Goal: Use online tool/utility: Use online tool/utility

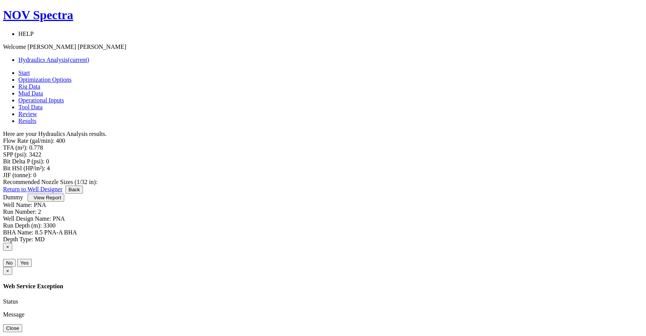
click at [71, 76] on link "Optimization Options" at bounding box center [44, 79] width 53 height 6
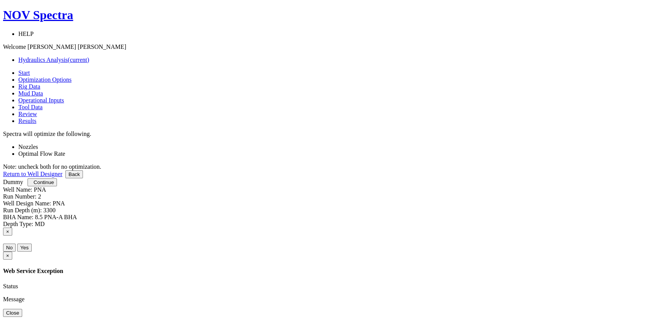
click at [40, 83] on link "Rig Data" at bounding box center [29, 86] width 22 height 6
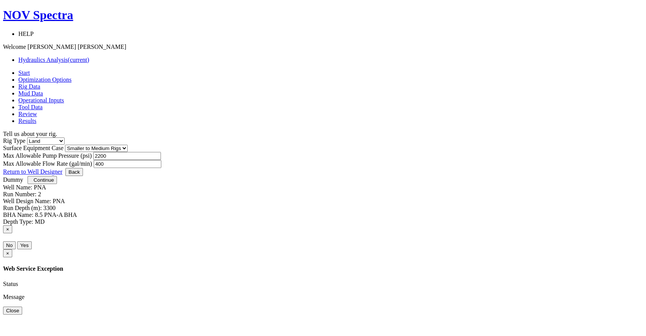
drag, startPoint x: 307, startPoint y: 167, endPoint x: 297, endPoint y: 170, distance: 10.0
click at [286, 167] on div "Max Allowable Pump Pressure (psi) 2200 Max Allowable Flow Rate (gal/min) 400" at bounding box center [323, 160] width 640 height 16
type input "300"
click at [43, 90] on span "Mud Data" at bounding box center [30, 93] width 24 height 6
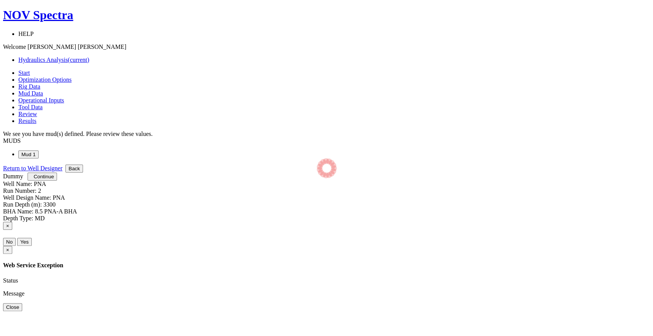
select select "14"
select select "1"
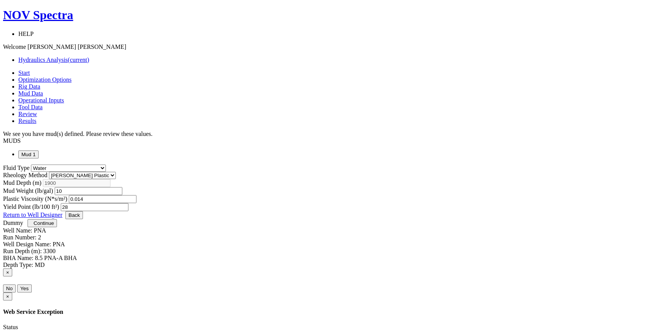
click at [64, 97] on span "Operational Inputs" at bounding box center [41, 100] width 46 height 6
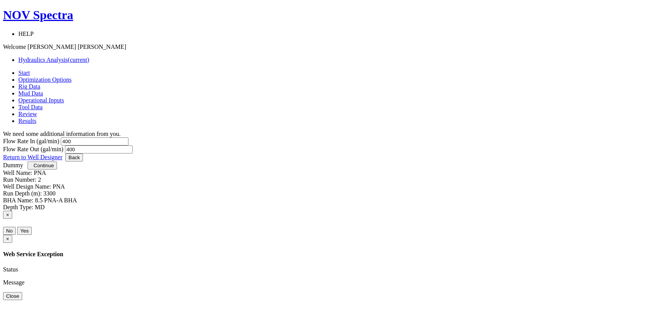
drag, startPoint x: 341, startPoint y: 130, endPoint x: 303, endPoint y: 129, distance: 37.9
click at [303, 138] on div "Flow Rate In (gal/min) 400 Flow Rate Out (gal/min) 400" at bounding box center [323, 146] width 640 height 16
drag, startPoint x: 352, startPoint y: 126, endPoint x: 313, endPoint y: 131, distance: 38.5
click at [313, 138] on div "Flow Rate In (gal/min) 400 Flow Rate Out (gal/min) 350" at bounding box center [323, 146] width 640 height 16
type input "300"
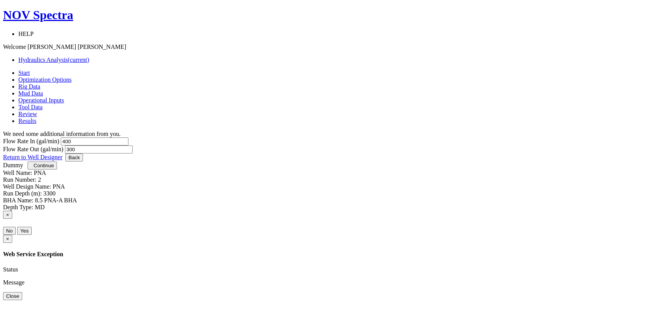
drag, startPoint x: 215, startPoint y: 131, endPoint x: 169, endPoint y: 131, distance: 46.6
click at [169, 138] on div "Flow Rate In (gal/min) 400 Flow Rate Out (gal/min) 300" at bounding box center [323, 146] width 640 height 16
type input "280"
click at [42, 104] on link "Tool Data" at bounding box center [30, 107] width 24 height 6
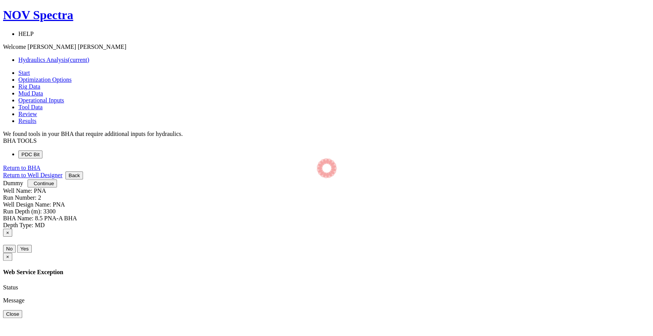
select select "6"
select select "3"
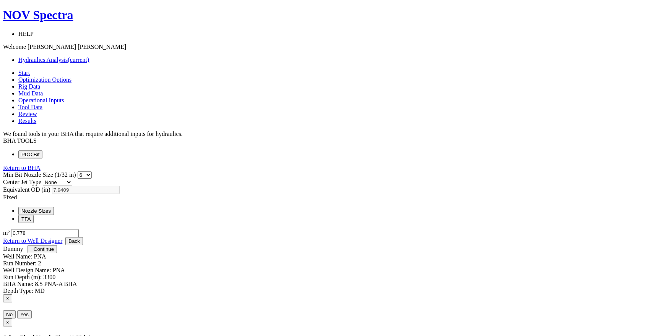
click at [37, 111] on span "Review" at bounding box center [27, 114] width 19 height 6
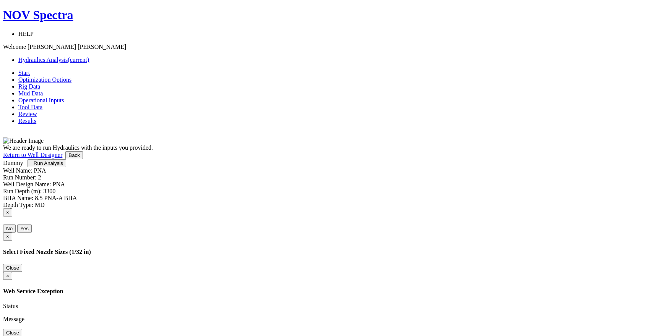
click at [66, 167] on button "Run Analysis" at bounding box center [47, 163] width 38 height 8
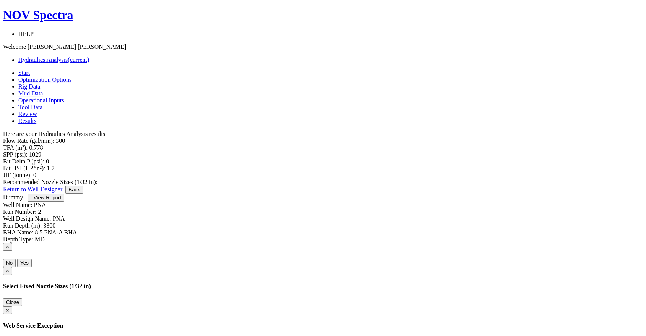
click at [62, 193] on link "Return to Well Designer" at bounding box center [32, 189] width 59 height 6
